Goal: Information Seeking & Learning: Learn about a topic

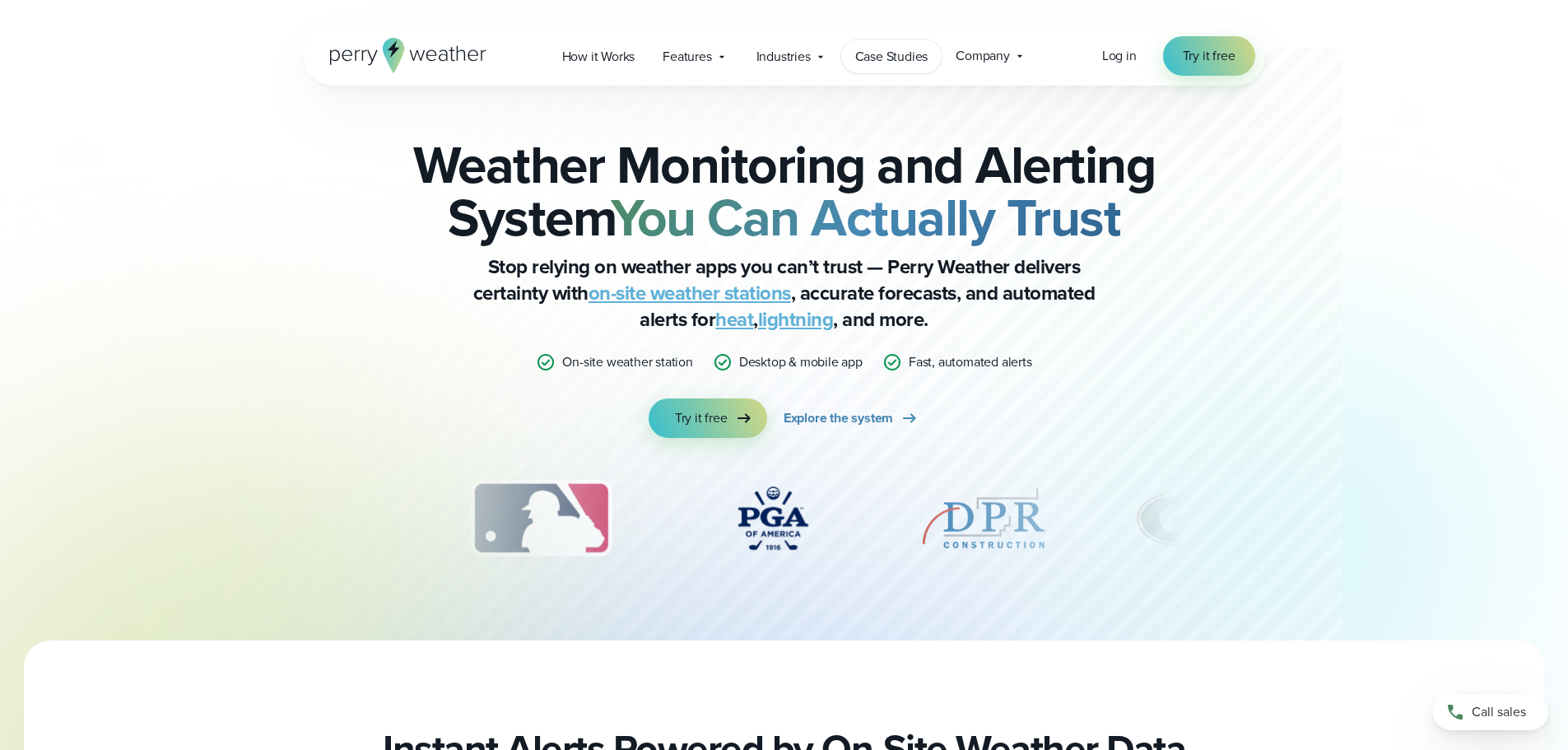
click at [893, 52] on span "Case Studies" at bounding box center [892, 57] width 74 height 20
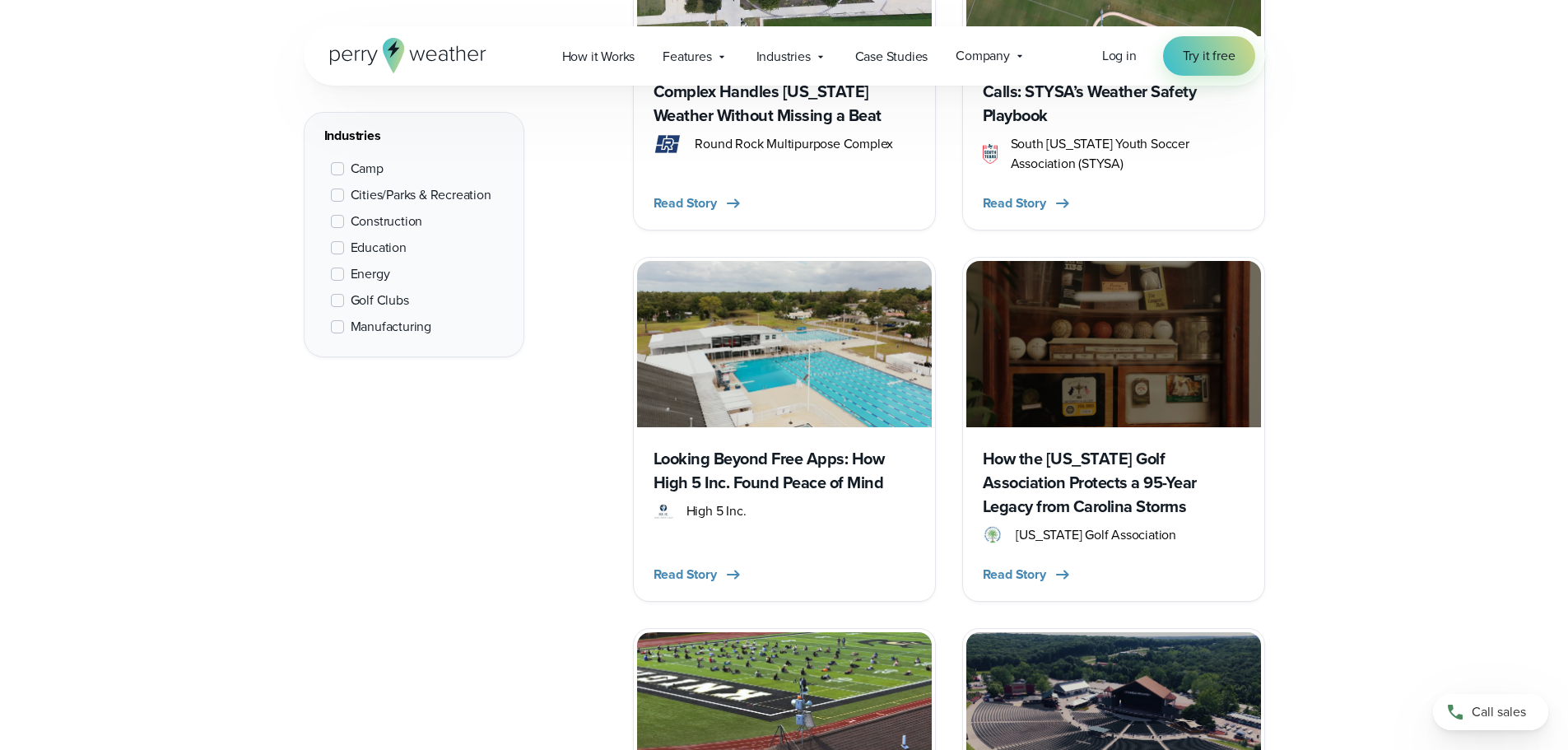
scroll to position [658, 0]
